Goal: Task Accomplishment & Management: Complete application form

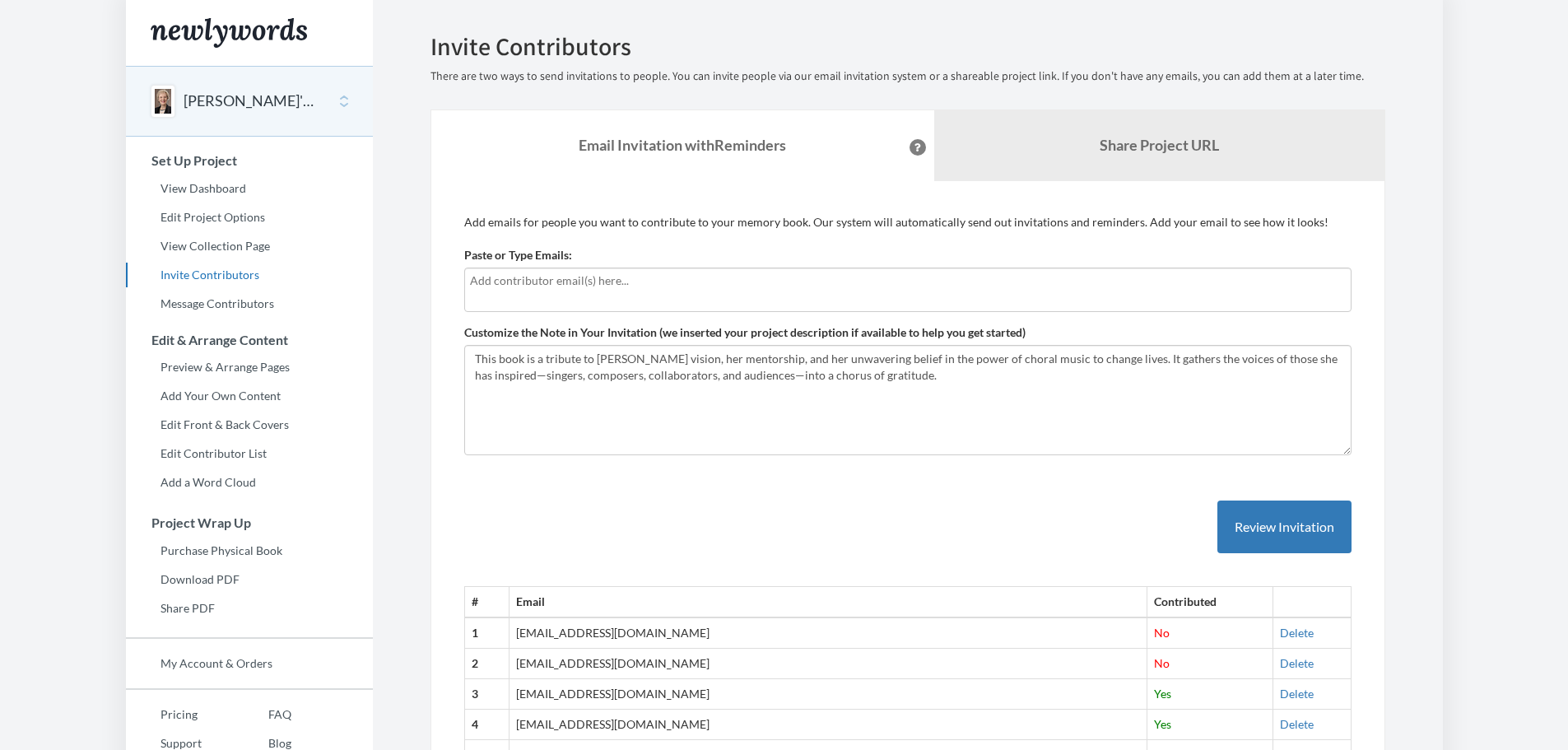
click at [484, 283] on input "text" at bounding box center [908, 281] width 875 height 18
click at [85, 713] on body "Main menu [PERSON_NAME]'s Farewell Select a project [PERSON_NAME]'s Farewell St…" at bounding box center [784, 375] width 1568 height 750
click at [480, 293] on div at bounding box center [908, 290] width 887 height 44
type input "b@[DOMAIN_NAME]"
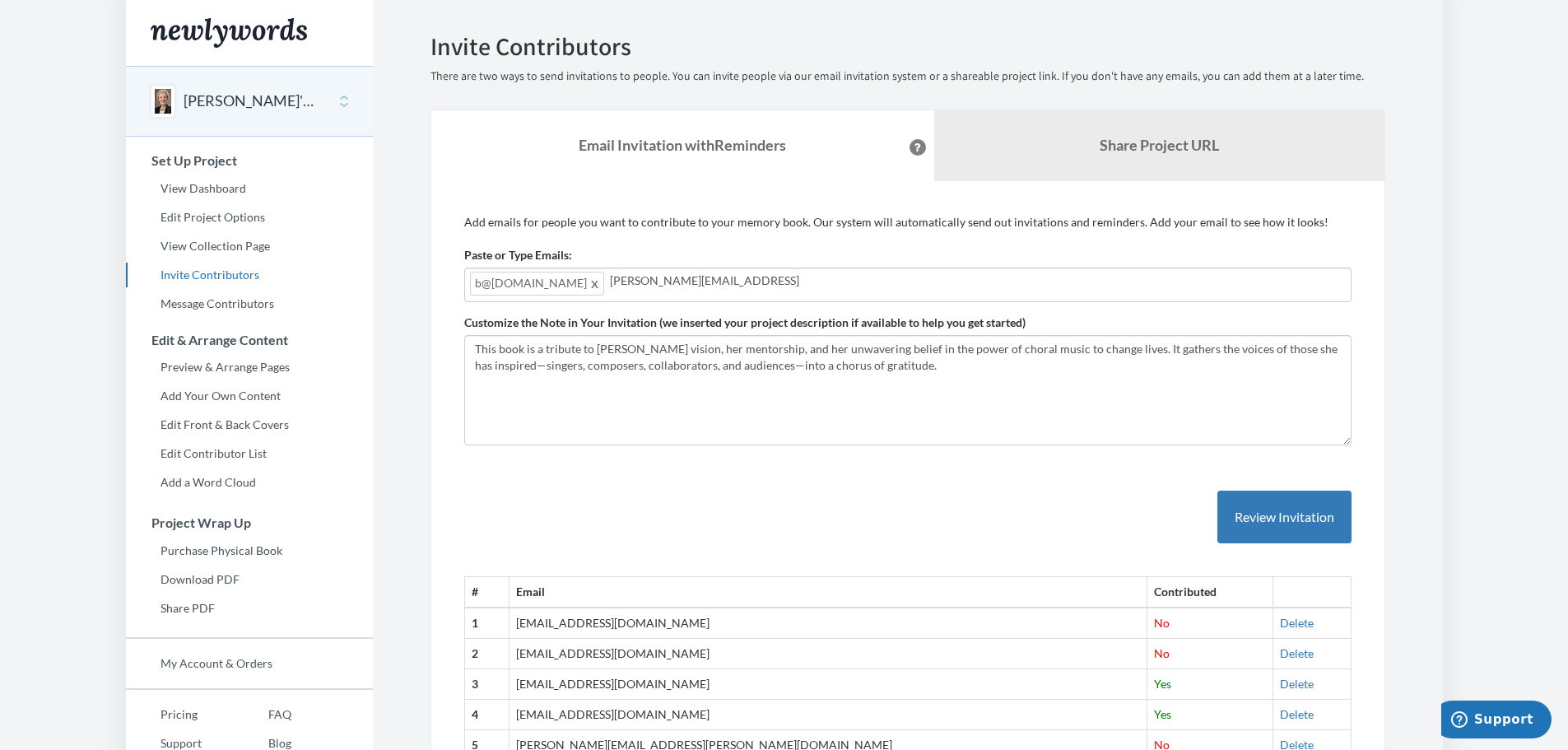
type input "[PERSON_NAME][EMAIL_ADDRESS][DOMAIN_NAME]"
type input "[EMAIL_ADDRESS][DOMAIN_NAME]"
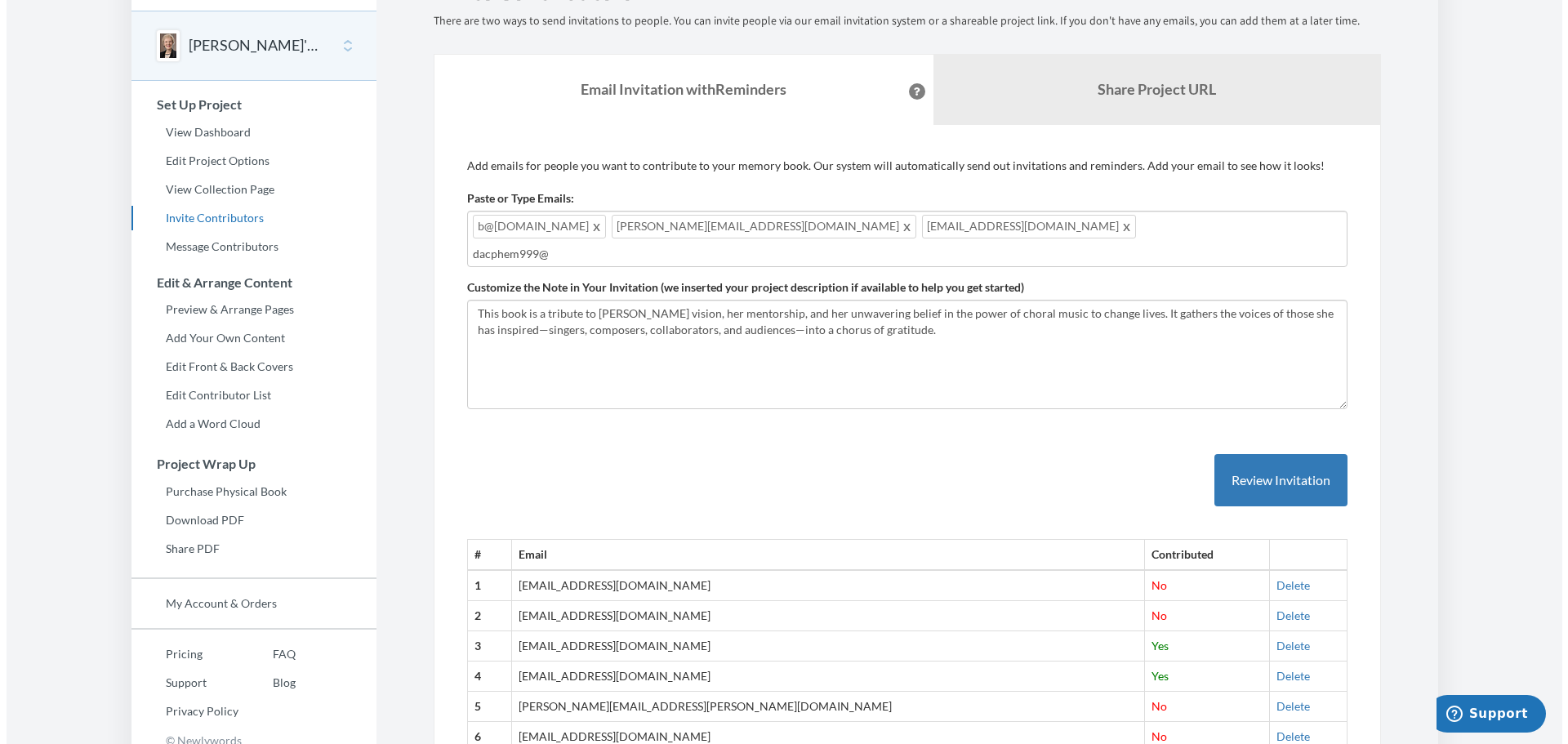
scroll to position [81, 0]
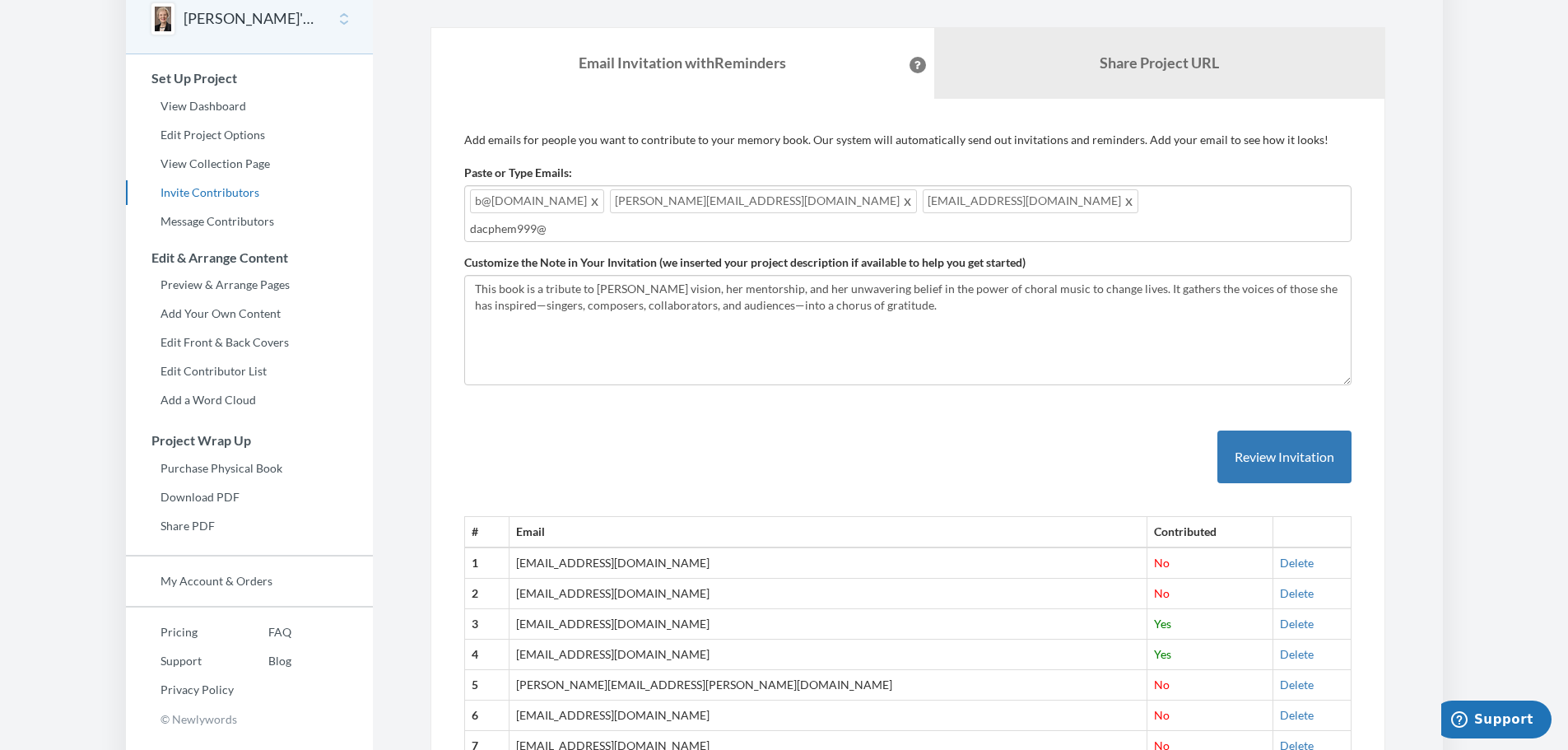
click at [887, 220] on input "dacphem999@" at bounding box center [908, 229] width 875 height 18
click at [908, 220] on input "dacohem999@" at bounding box center [908, 229] width 875 height 18
click at [945, 220] on input "dacohen999@" at bounding box center [908, 229] width 875 height 18
type input "[EMAIL_ADDRESS][DOMAIN_NAME]"
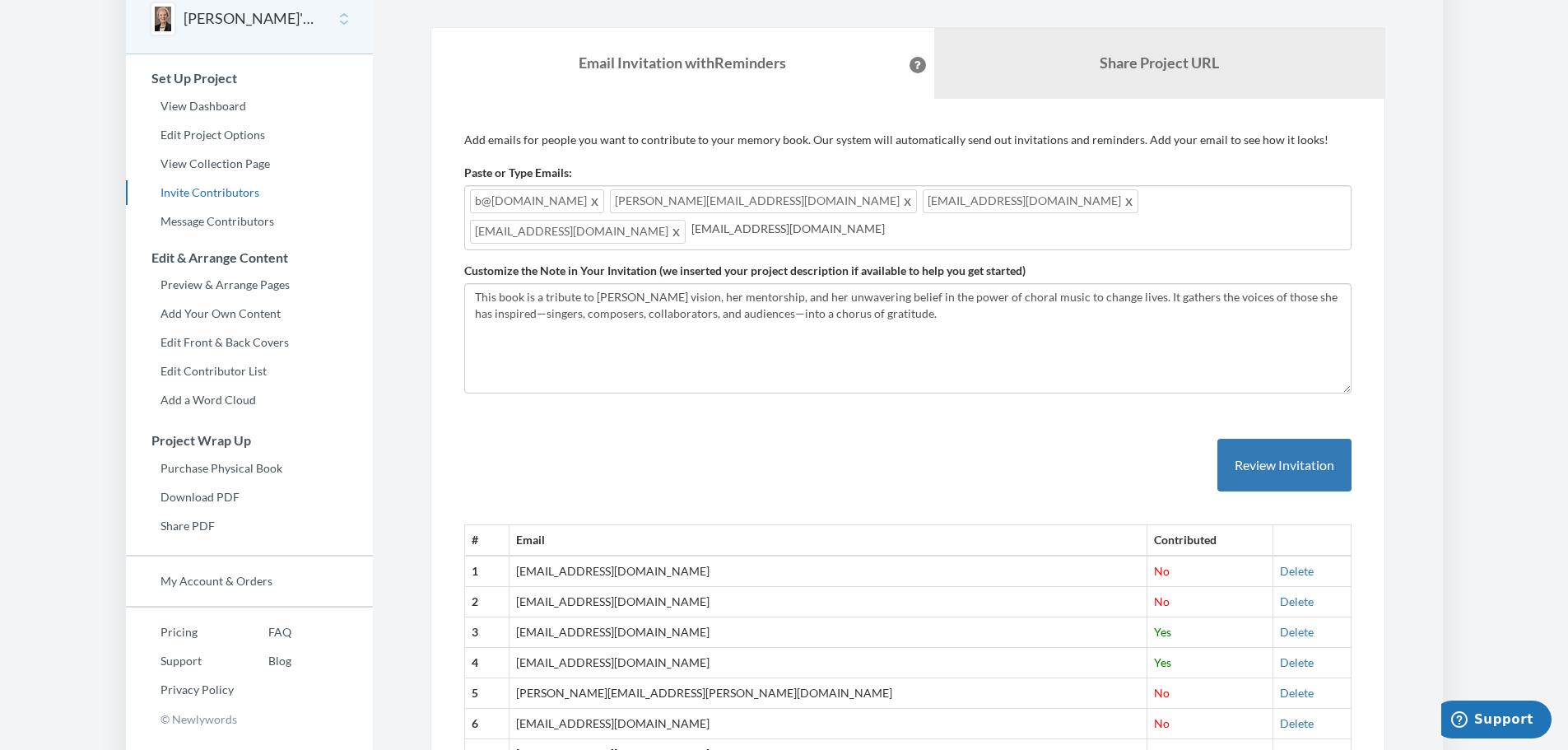
type input "[EMAIL_ADDRESS][DOMAIN_NAME]"
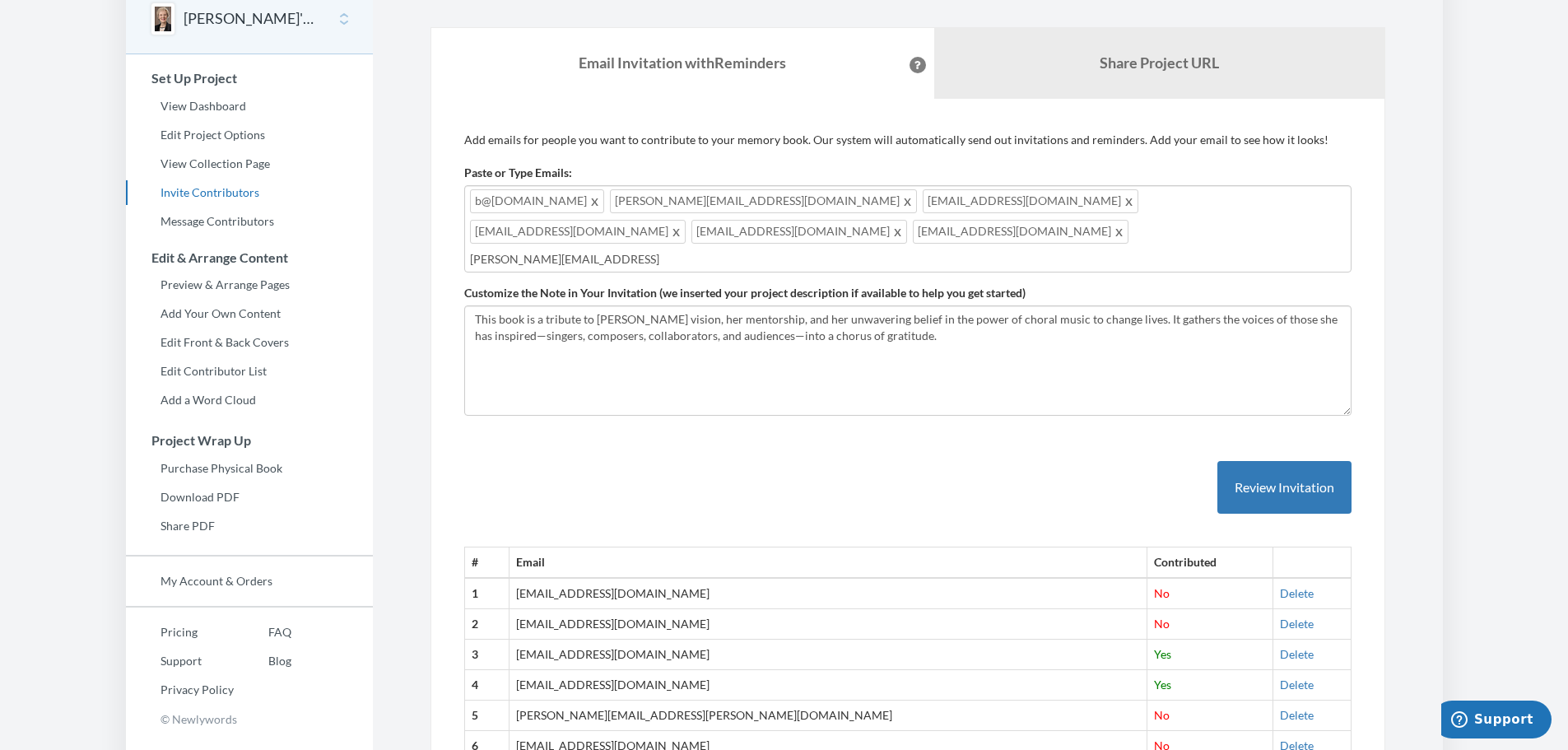
type input "[PERSON_NAME][EMAIL_ADDRESS][DOMAIN_NAME]"
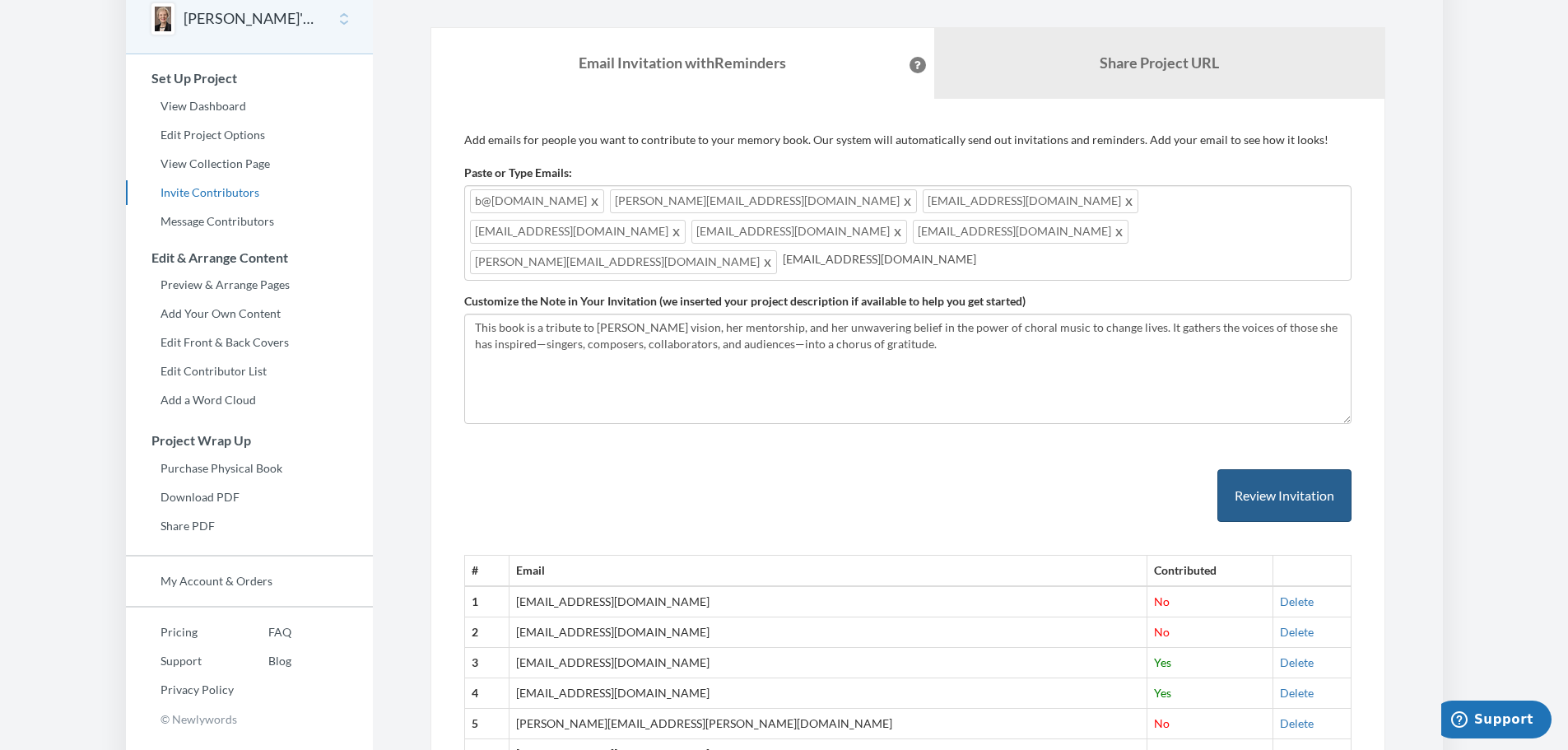
type input "[EMAIL_ADDRESS][DOMAIN_NAME]"
click at [1251, 470] on button "Review Invitation" at bounding box center [1284, 496] width 134 height 54
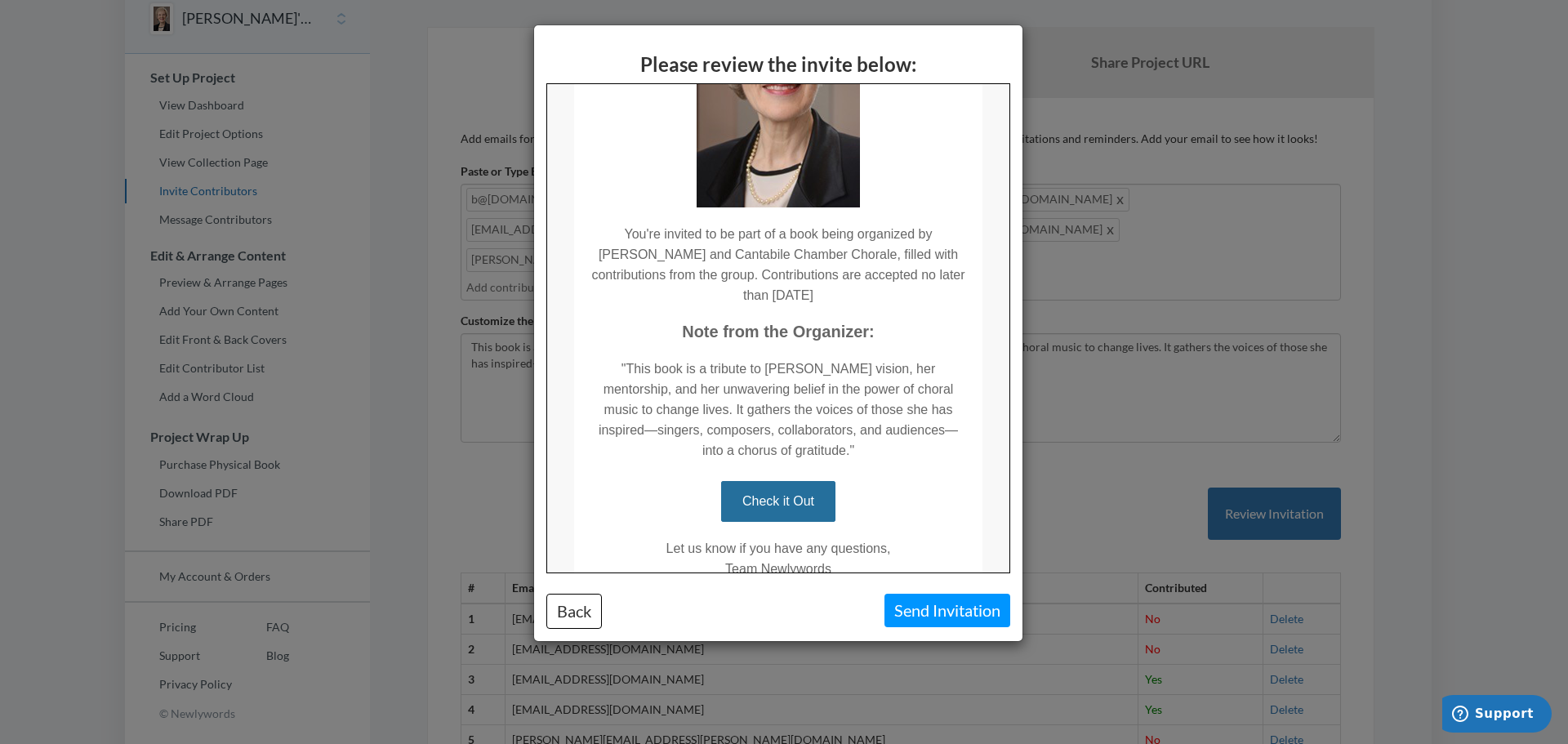
scroll to position [223, 0]
click at [965, 610] on button "Send Invitation" at bounding box center [947, 610] width 125 height 33
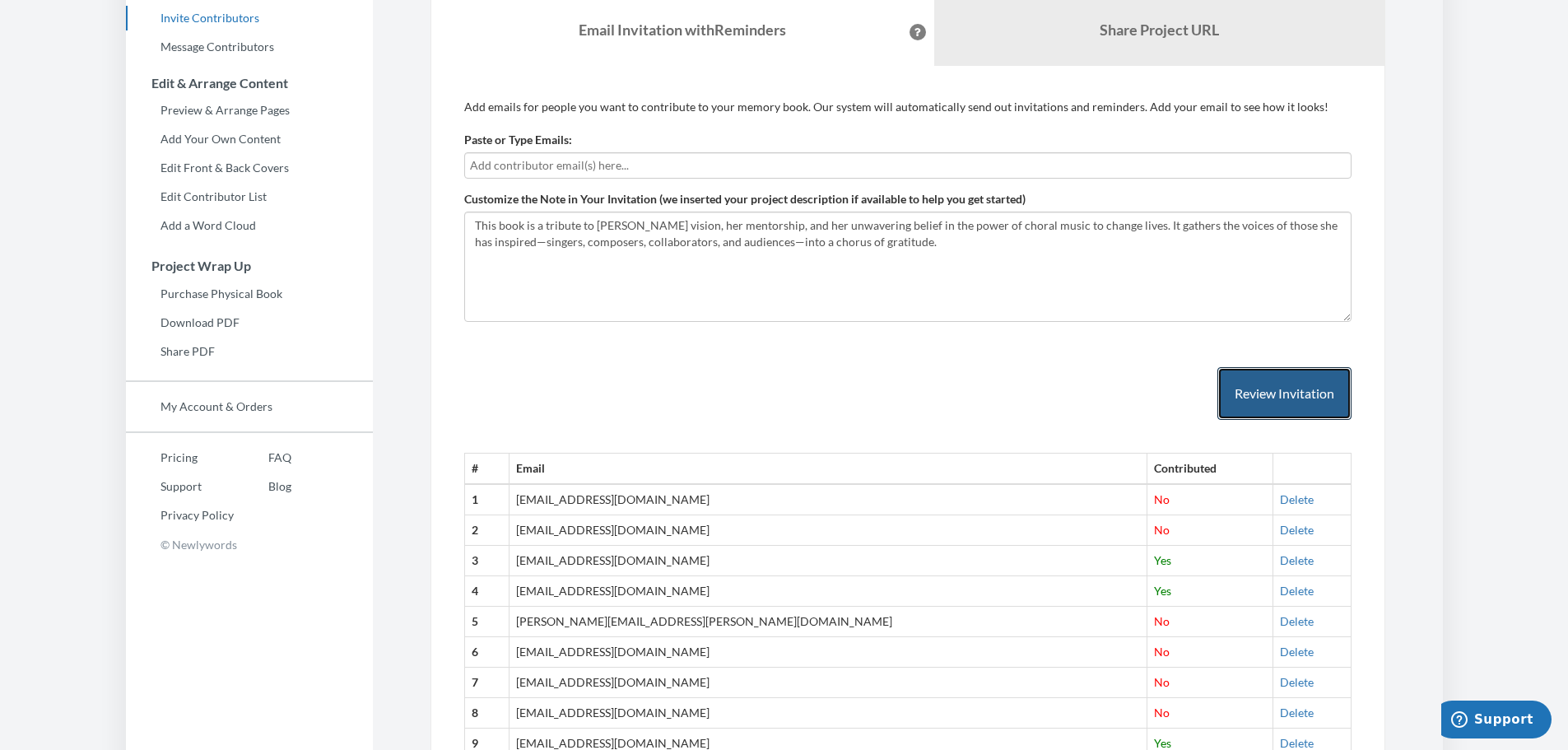
scroll to position [254, 0]
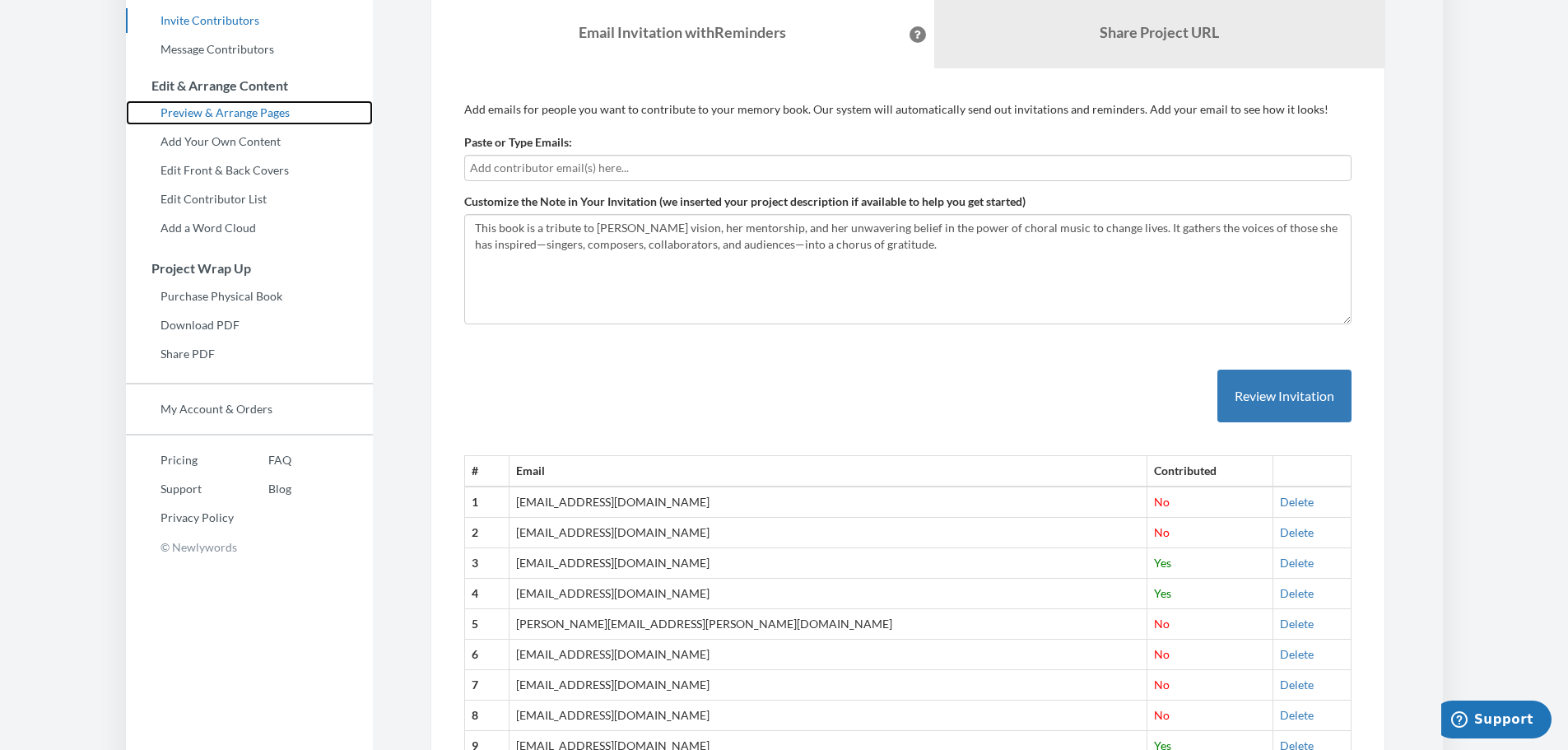
click at [243, 110] on link "Preview & Arrange Pages" at bounding box center [249, 113] width 247 height 25
